Goal: Navigation & Orientation: Find specific page/section

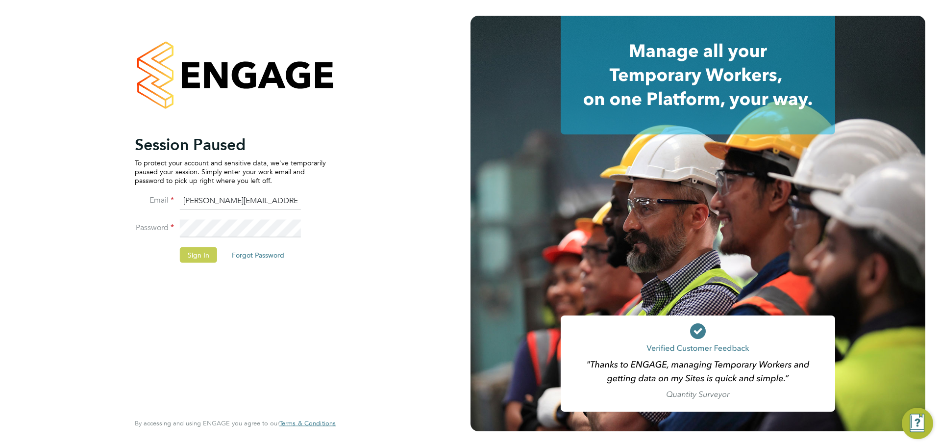
click at [192, 251] on button "Sign In" at bounding box center [198, 255] width 37 height 16
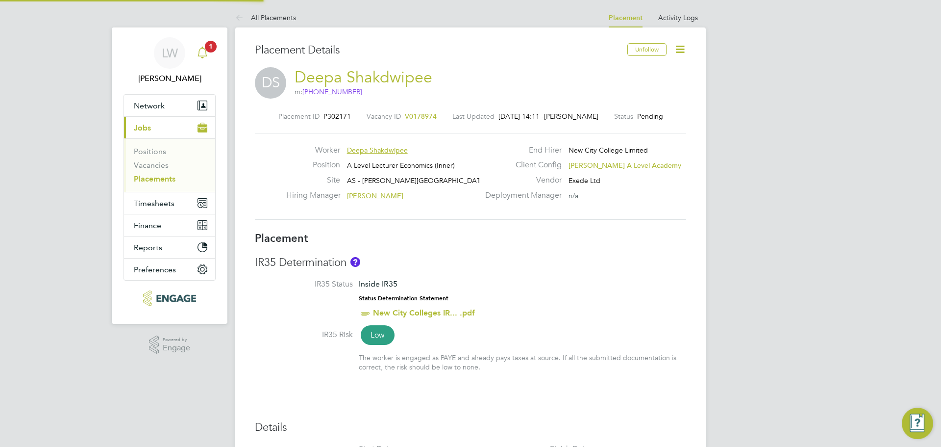
click at [206, 52] on icon "Main navigation" at bounding box center [202, 52] width 9 height 10
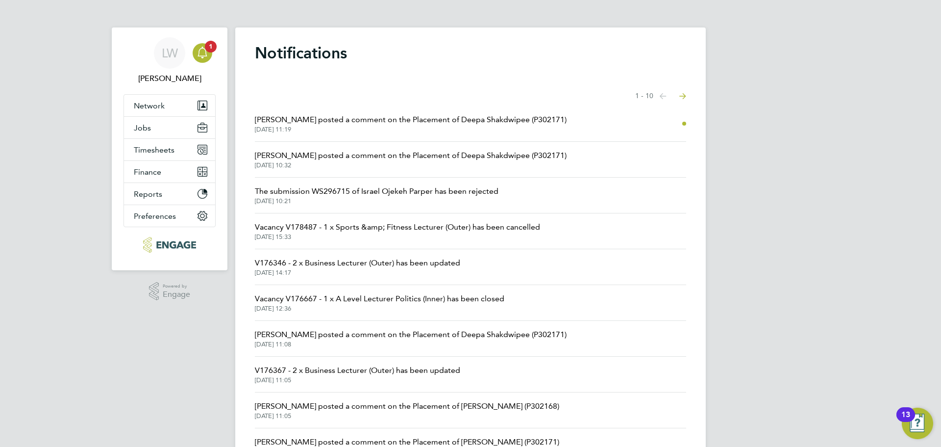
click at [444, 132] on span "[DATE] 11:19" at bounding box center [411, 130] width 312 height 8
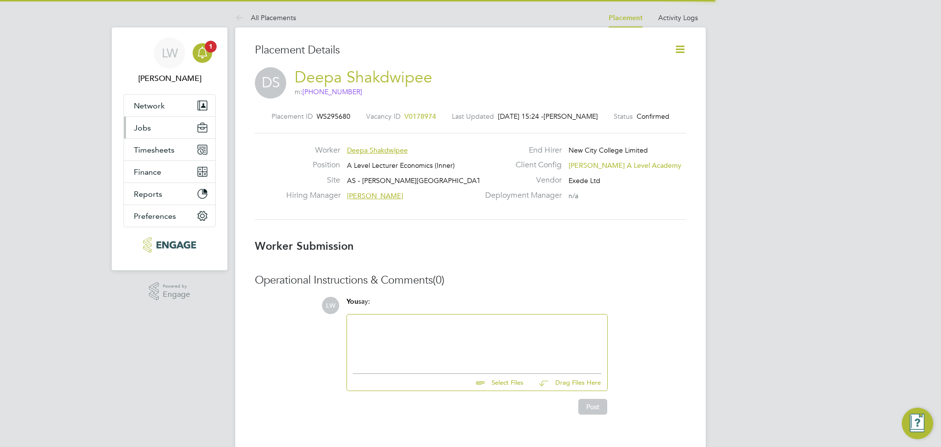
scroll to position [5, 5]
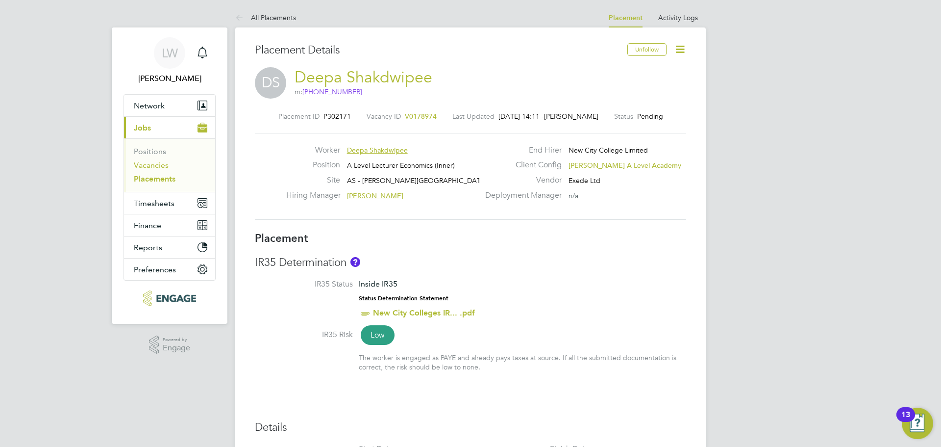
click at [154, 167] on link "Vacancies" at bounding box center [151, 164] width 35 height 9
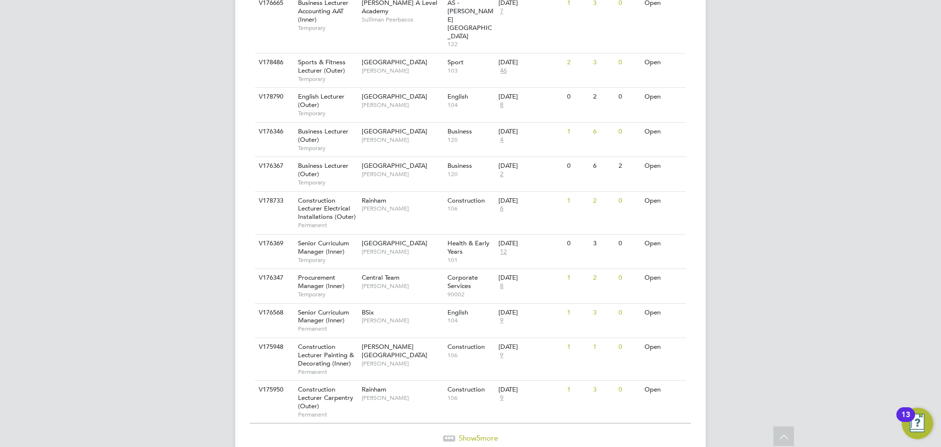
click at [464, 433] on span "Show 5 more" at bounding box center [478, 437] width 39 height 9
